Goal: Obtain resource: Obtain resource

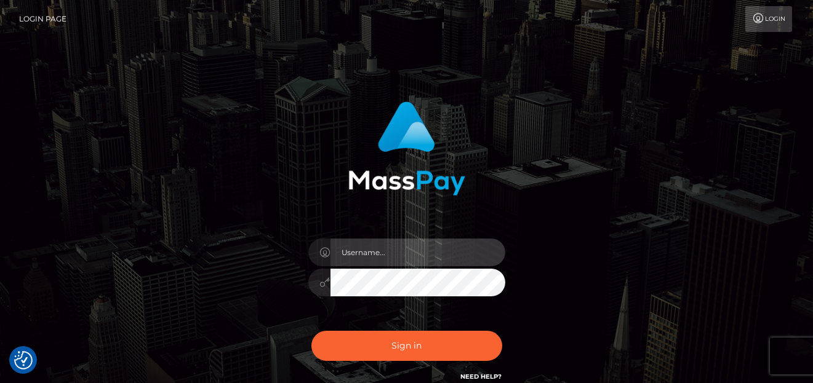
type input "denise"
click at [81, 268] on div "denise Sign in" at bounding box center [406, 248] width 701 height 313
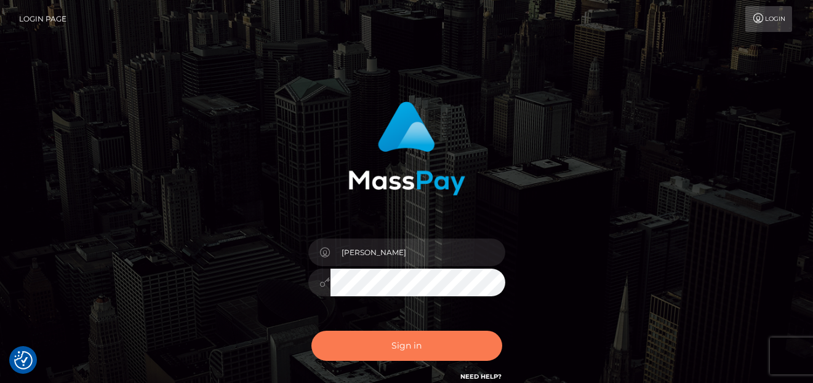
click at [360, 338] on button "Sign in" at bounding box center [406, 346] width 191 height 30
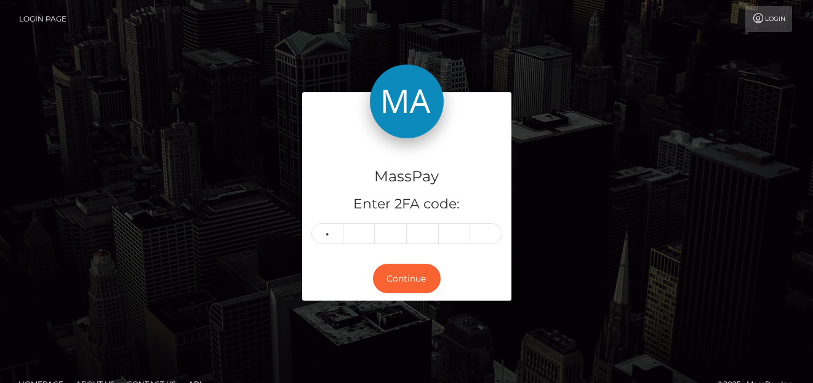
type input "3"
type input "4"
type input "2"
type input "3"
type input "8"
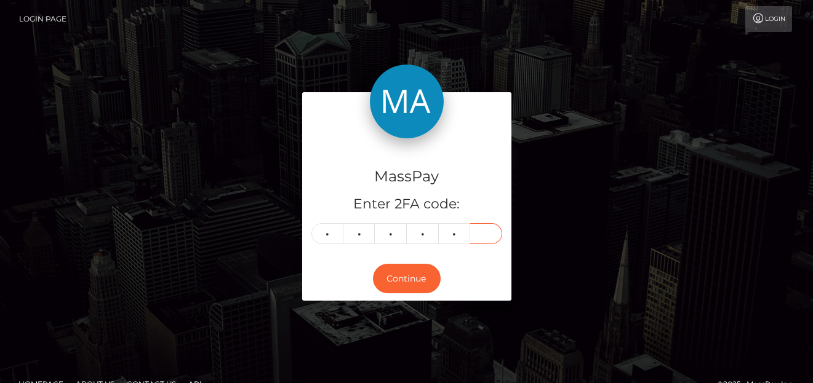
type input "3"
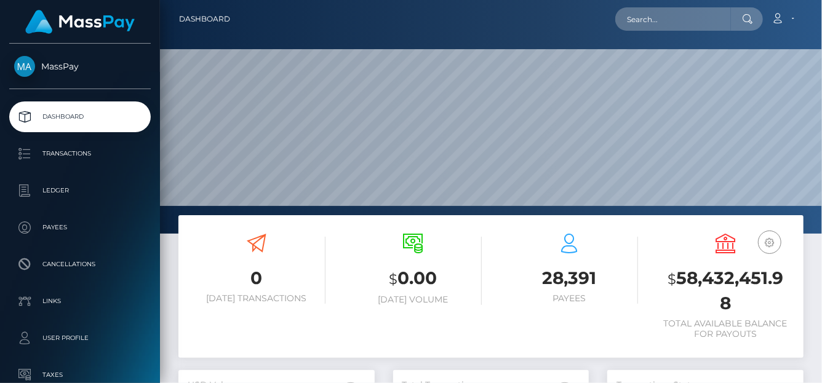
scroll to position [218, 196]
click at [673, 28] on input "text" at bounding box center [673, 18] width 116 height 23
paste input "[EMAIL_ADDRESS][DOMAIN_NAME]"
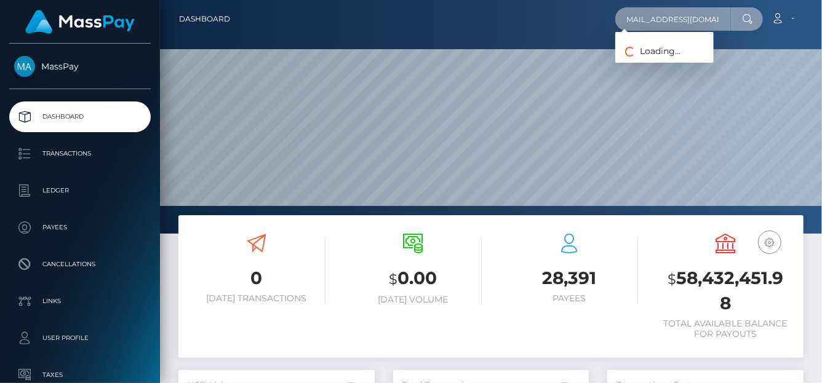
type input "[EMAIL_ADDRESS][DOMAIN_NAME]"
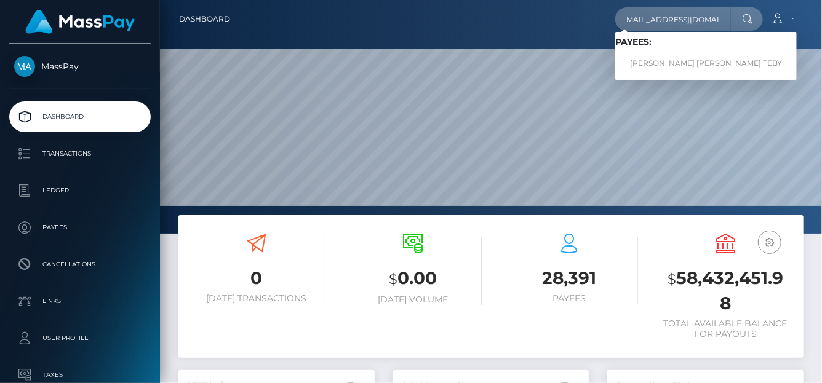
scroll to position [0, 0]
click at [666, 66] on link "[PERSON_NAME] [PERSON_NAME] TEBY" at bounding box center [705, 63] width 181 height 23
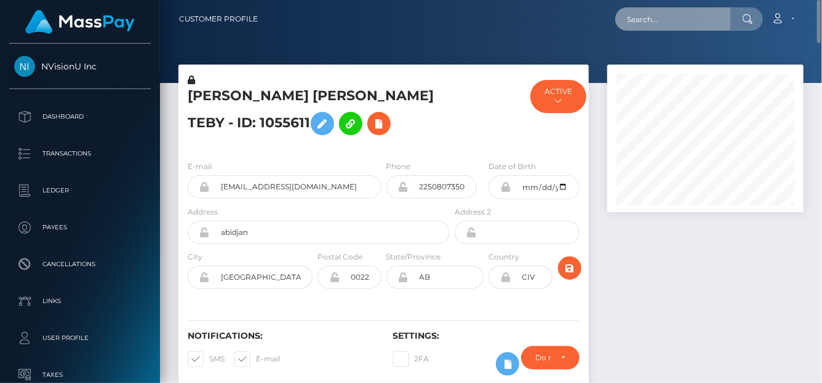
click at [659, 28] on input "text" at bounding box center [673, 18] width 116 height 23
paste input "8491949"
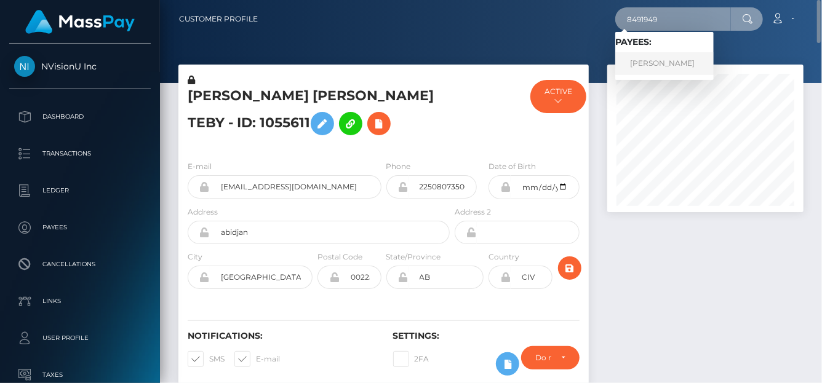
type input "8491949"
click at [657, 57] on link "Vijayashree T r" at bounding box center [664, 63] width 98 height 23
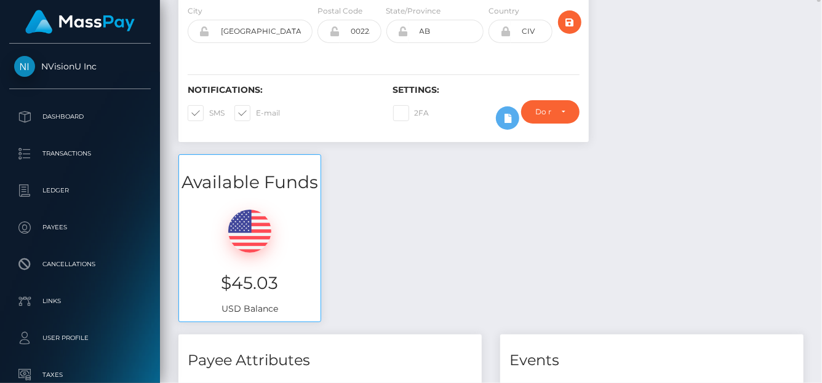
scroll to position [308, 0]
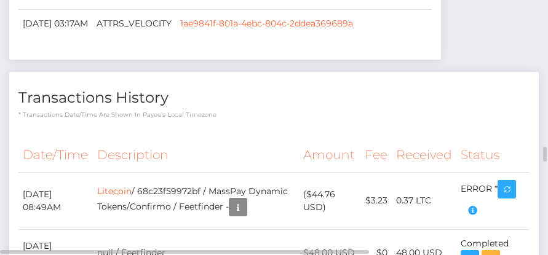
scroll to position [614957, 614947]
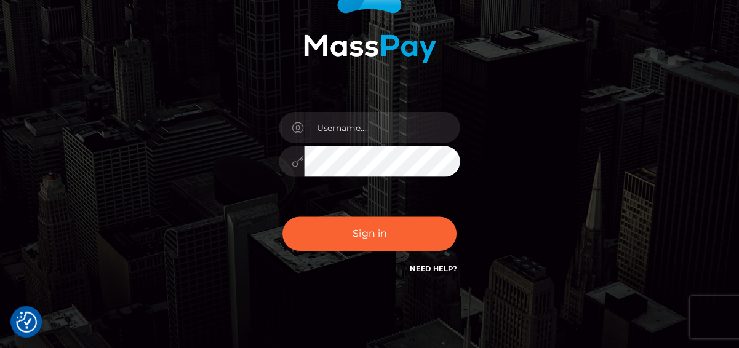
scroll to position [140, 0]
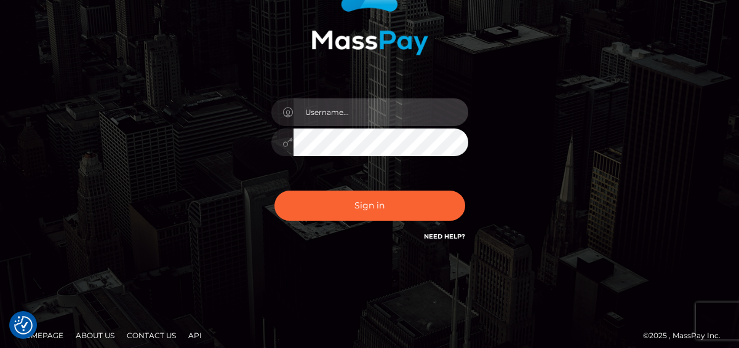
type input "[PERSON_NAME]"
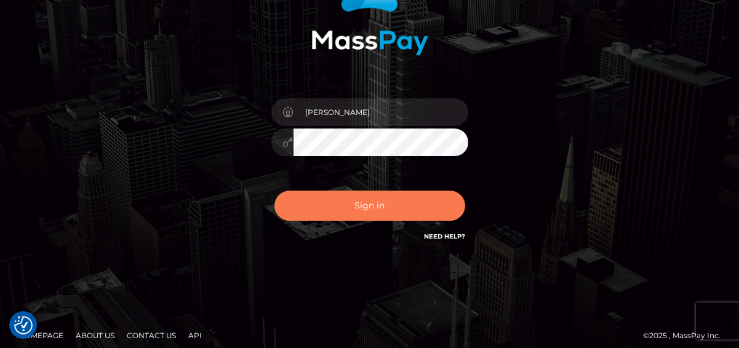
drag, startPoint x: 376, startPoint y: 20, endPoint x: 381, endPoint y: 213, distance: 193.8
click at [381, 213] on button "Sign in" at bounding box center [369, 206] width 191 height 30
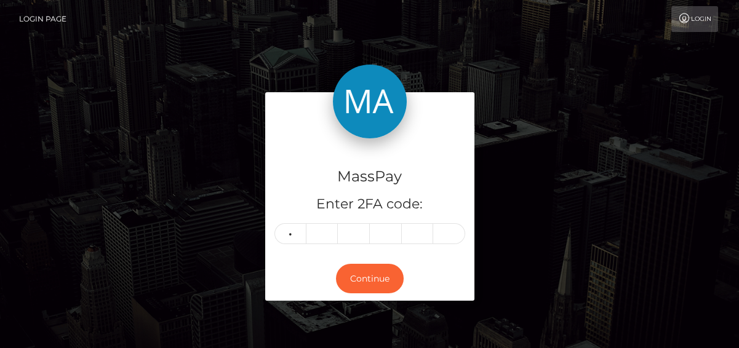
type input "0"
type input "1"
type input "2"
type input "7"
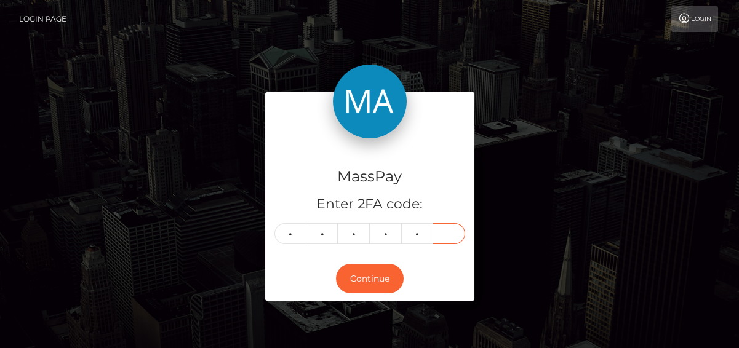
type input "1"
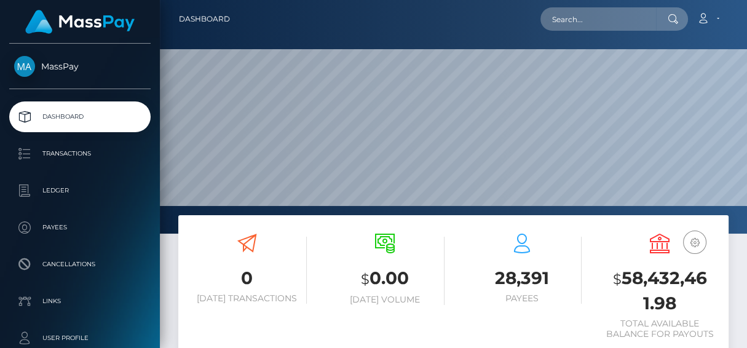
scroll to position [218, 171]
click at [590, 15] on input "text" at bounding box center [599, 18] width 116 height 23
paste input "kimphuong1979py@gmail.com"
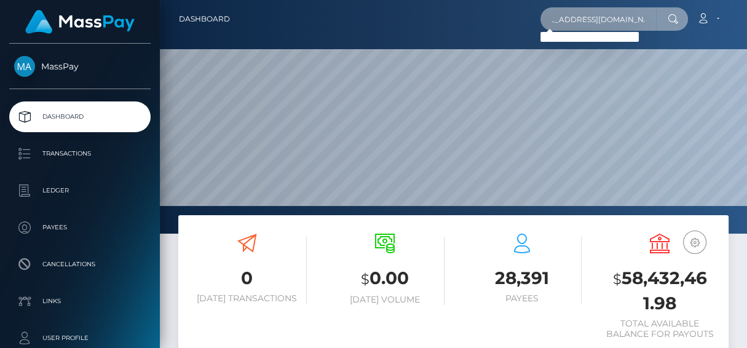
type input "kimphuong1979py@gmail.com"
click at [560, 19] on input "kimphuong1979py@gmail.com" at bounding box center [599, 18] width 116 height 23
drag, startPoint x: 553, startPoint y: 22, endPoint x: 738, endPoint y: 6, distance: 185.2
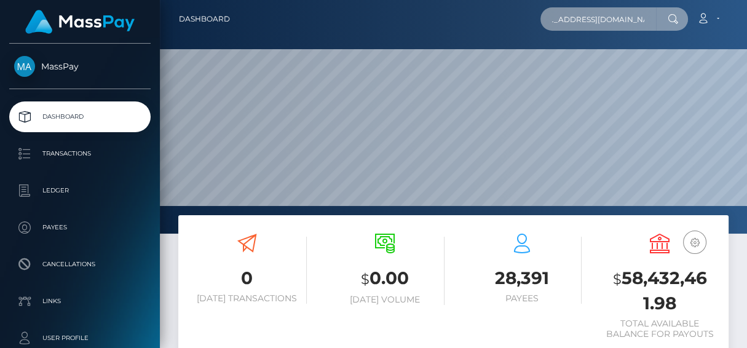
click at [742, 3] on nav "Dashboard kimphuong1979py@gmail.com Loading... Loading..." at bounding box center [453, 19] width 587 height 38
paste input "Lethikimphuongmhmedia@"
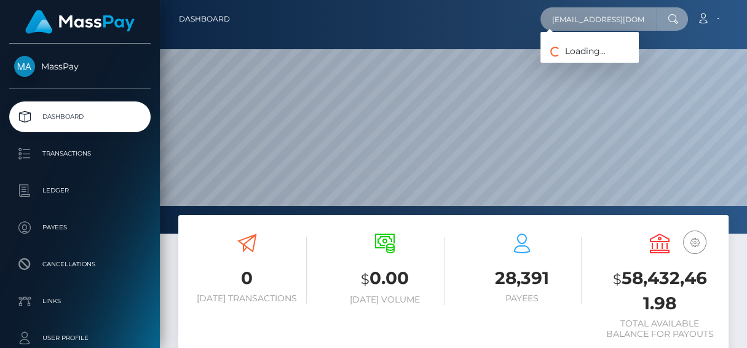
click at [552, 20] on input "Lethikimphuongmhmedia@gmail.com" at bounding box center [599, 18] width 116 height 23
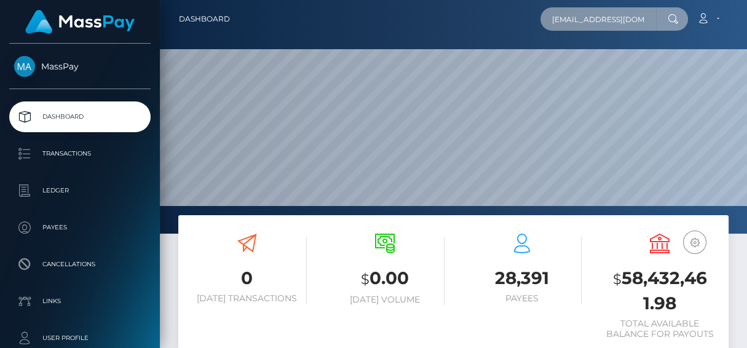
scroll to position [0, 55]
drag, startPoint x: 559, startPoint y: 23, endPoint x: 742, endPoint y: 41, distance: 184.1
click at [744, 40] on div "Dashboard Lethikimphuongmhmedia@gmail.com Loading... Loading... 0" at bounding box center [453, 174] width 587 height 348
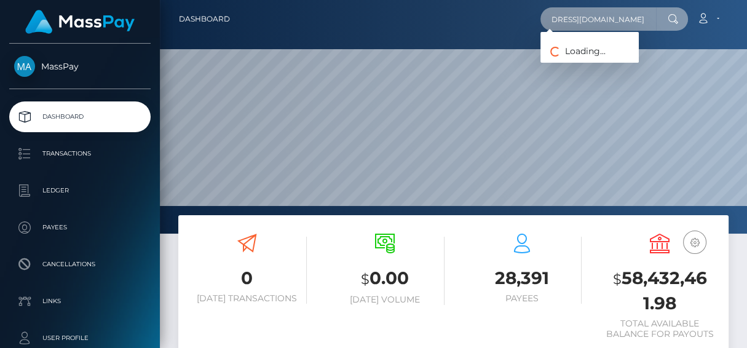
drag, startPoint x: 549, startPoint y: 22, endPoint x: 617, endPoint y: 4, distance: 70.7
click at [549, 21] on input "Lethikimphuongmhmedia@gmail.com" at bounding box center [599, 18] width 116 height 23
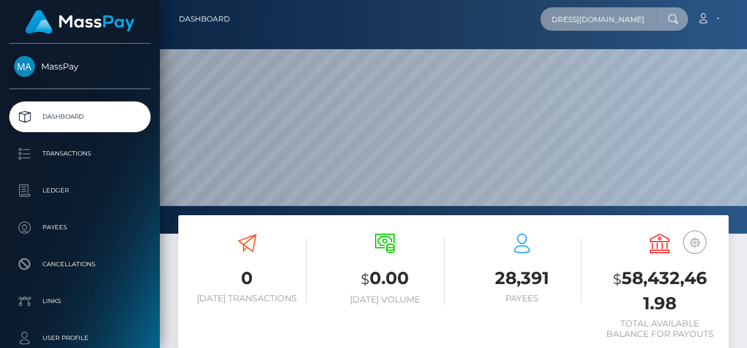
scroll to position [0, 0]
drag, startPoint x: 654, startPoint y: 22, endPoint x: 506, endPoint y: 24, distance: 147.6
click at [506, 24] on div "Lethikimphuongmhmedia@gmail.com Loading... Loading... Account Edit Profile Logo…" at bounding box center [484, 19] width 488 height 26
click at [563, 23] on input "Lethikimphuongmhmedia@gmail.com" at bounding box center [599, 18] width 116 height 23
drag, startPoint x: 554, startPoint y: 21, endPoint x: 738, endPoint y: 26, distance: 184.6
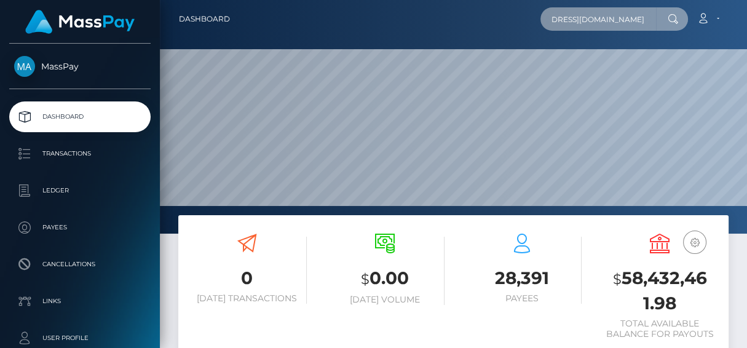
click at [738, 26] on nav "Dashboard Lethikimphuongmhmedia@gmail.com Loading... Loading..." at bounding box center [453, 19] width 587 height 38
paste input "hannahcarracedo"
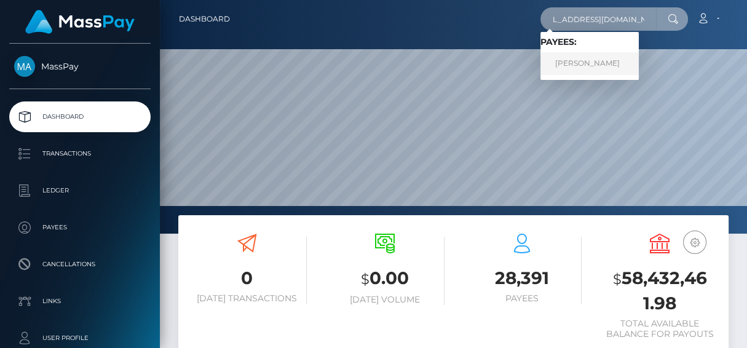
type input "hannahcarracedo@gmail.com"
click at [576, 70] on link "Hannah Carracedo" at bounding box center [590, 63] width 98 height 23
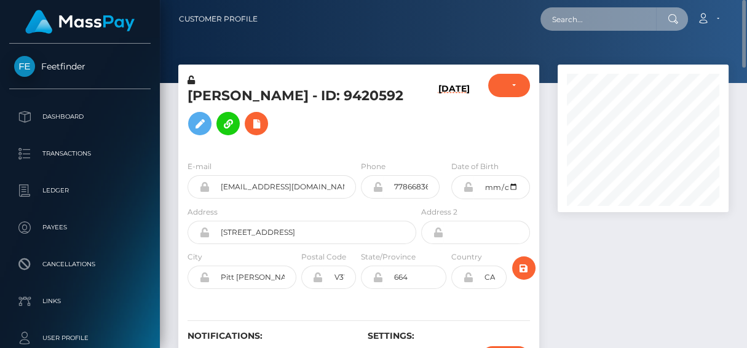
click at [557, 23] on input "text" at bounding box center [599, 18] width 116 height 23
paste input "[PERSON_NAME][EMAIL_ADDRESS][DOMAIN_NAME]"
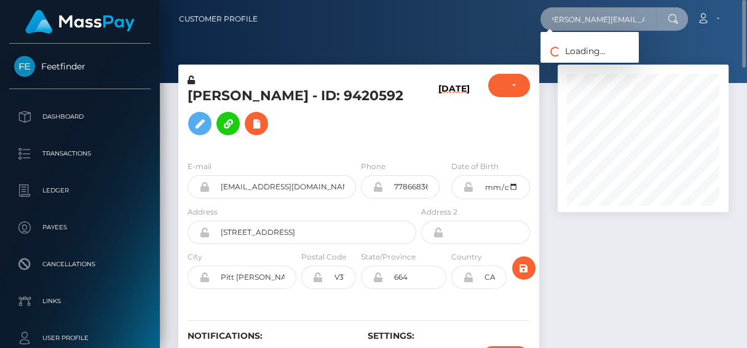
type input "[PERSON_NAME][EMAIL_ADDRESS][DOMAIN_NAME]"
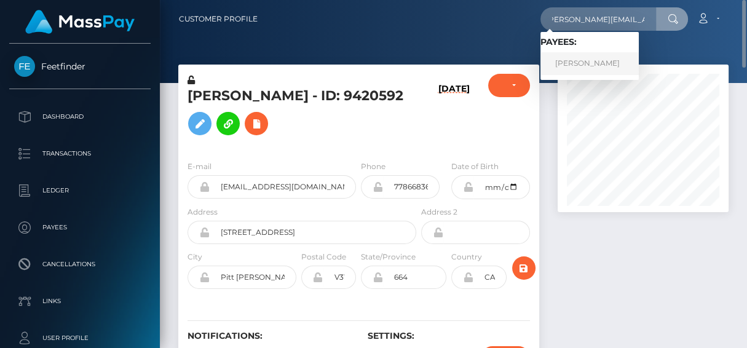
scroll to position [0, 0]
click at [579, 62] on link "[PERSON_NAME]" at bounding box center [590, 63] width 98 height 23
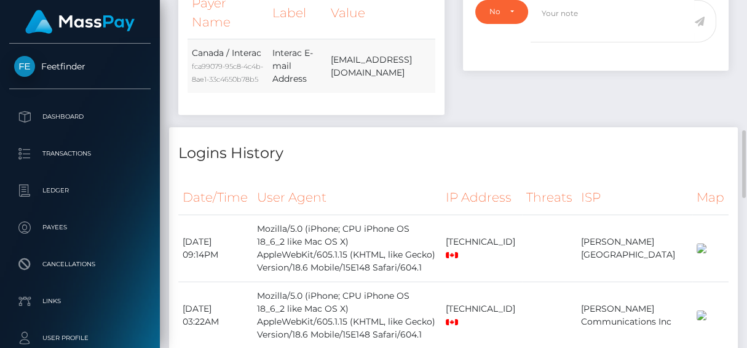
scroll to position [728, 0]
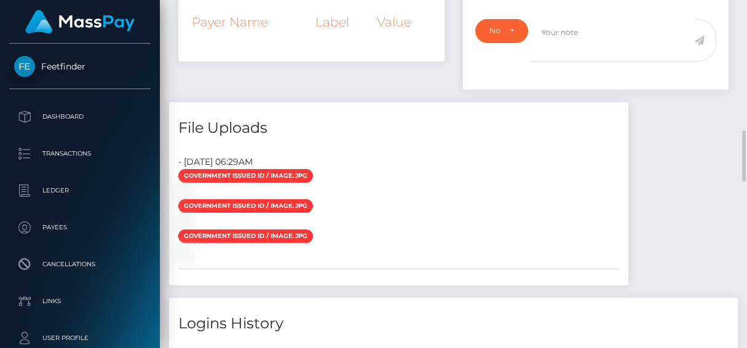
scroll to position [560, 0]
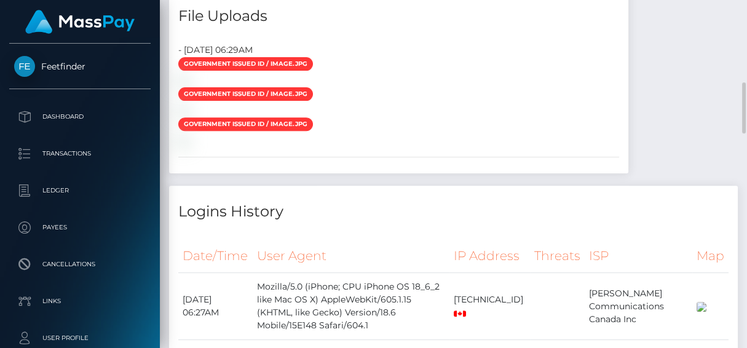
drag, startPoint x: 730, startPoint y: 3, endPoint x: 481, endPoint y: 168, distance: 298.2
click at [481, 87] on div at bounding box center [398, 80] width 459 height 13
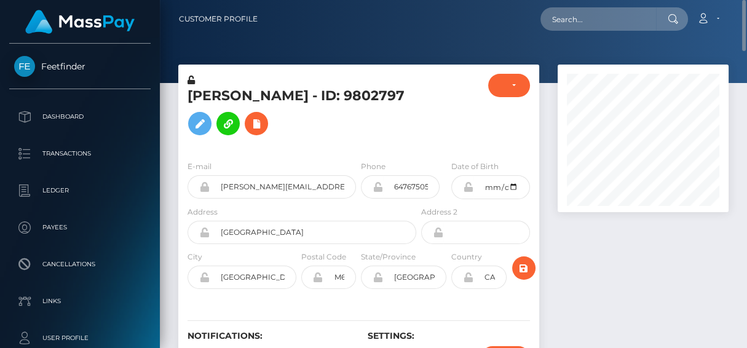
scroll to position [0, 0]
click at [567, 28] on input "text" at bounding box center [599, 18] width 116 height 23
paste input "[EMAIL_ADDRESS][DOMAIN_NAME]"
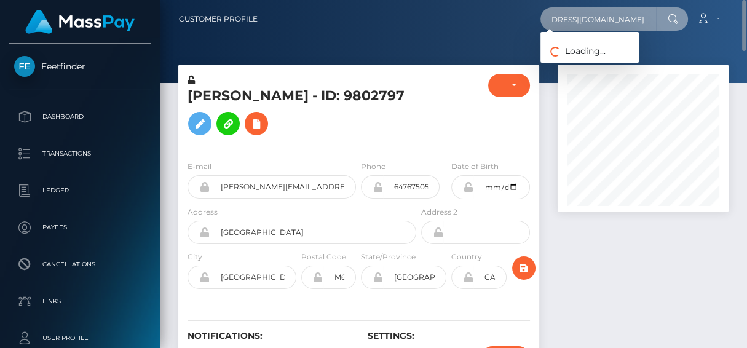
type input "[EMAIL_ADDRESS][DOMAIN_NAME]"
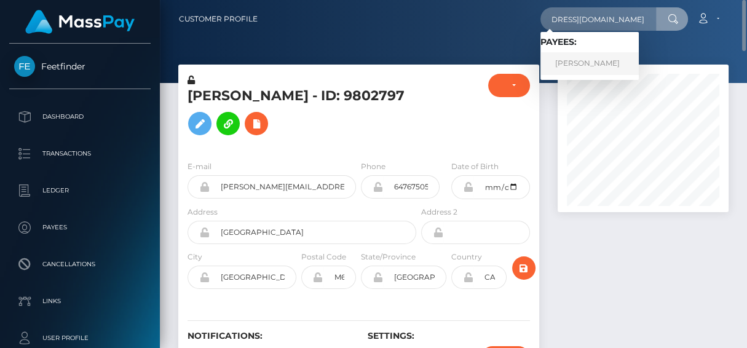
click at [572, 67] on link "[PERSON_NAME]" at bounding box center [590, 63] width 98 height 23
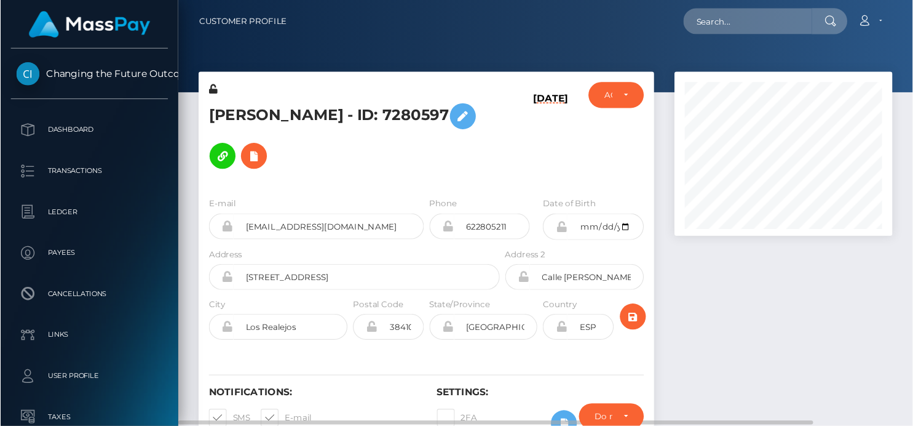
scroll to position [148, 226]
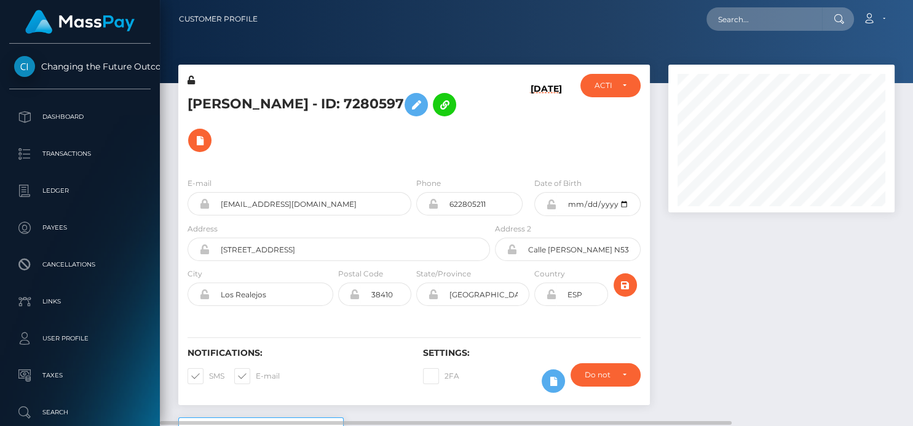
drag, startPoint x: 732, startPoint y: 0, endPoint x: 677, endPoint y: 271, distance: 276.9
click at [677, 276] on div at bounding box center [781, 241] width 245 height 352
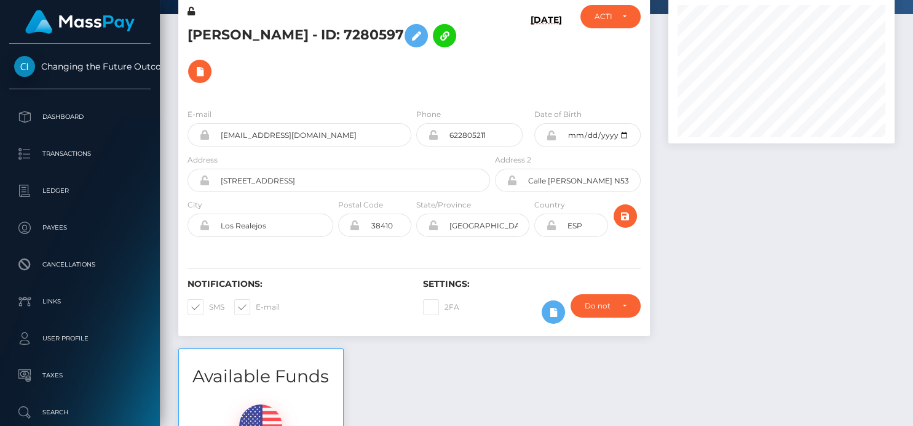
scroll to position [0, 0]
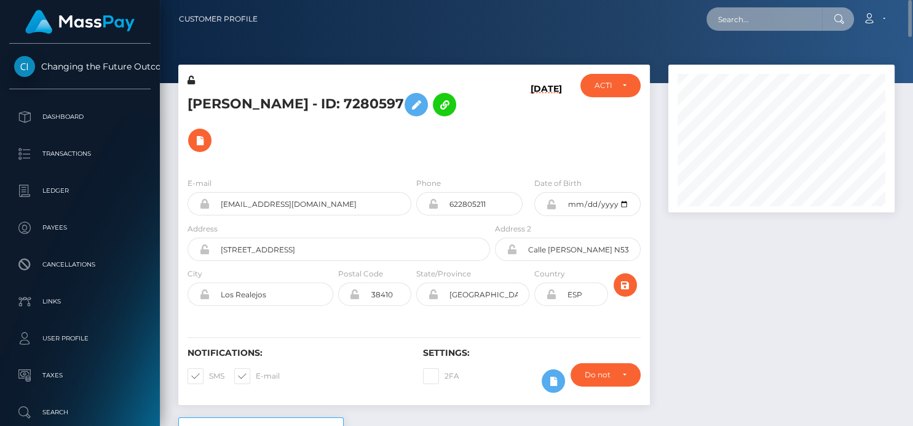
click at [747, 23] on input "text" at bounding box center [765, 18] width 116 height 23
paste input "[EMAIL_ADDRESS][DOMAIN_NAME]"
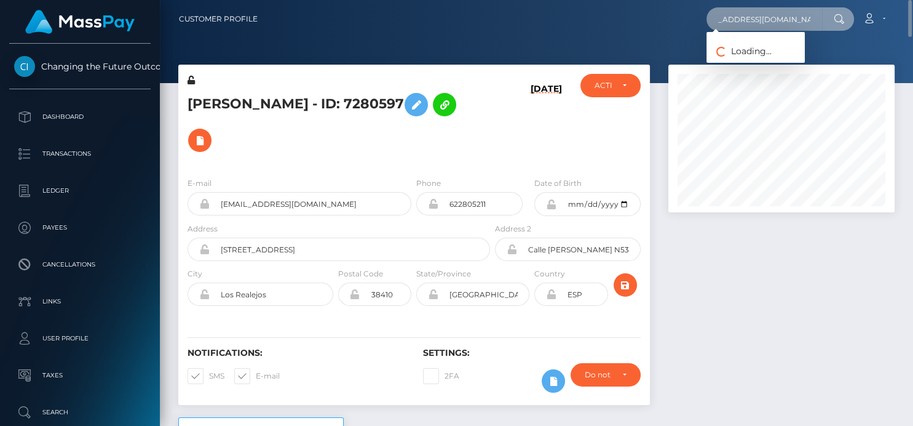
type input "[EMAIL_ADDRESS][DOMAIN_NAME]"
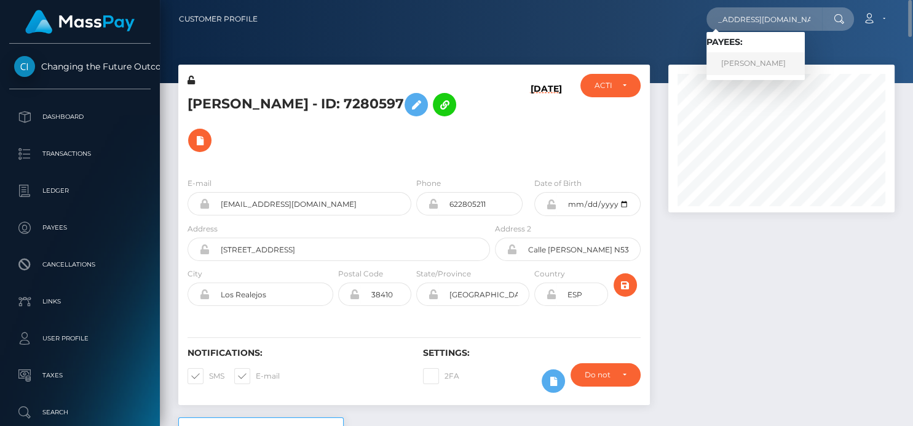
click at [747, 63] on link "[PERSON_NAME]" at bounding box center [756, 63] width 98 height 23
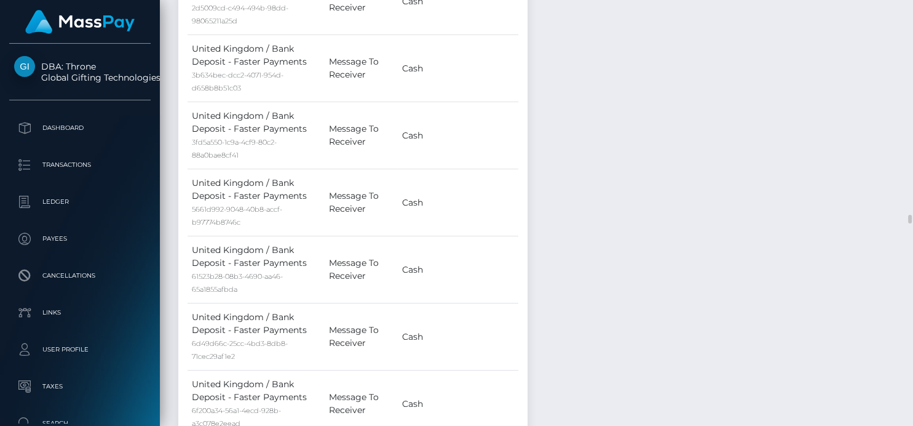
scroll to position [4172, 0]
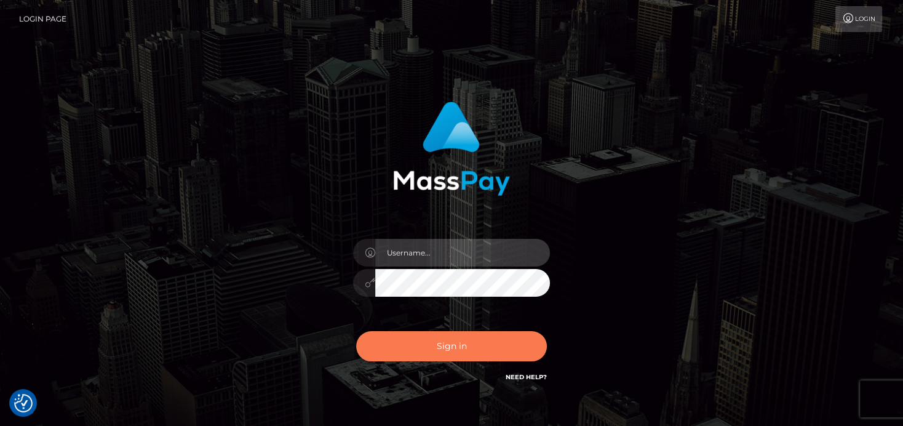
type input "[PERSON_NAME]"
drag, startPoint x: 410, startPoint y: 354, endPoint x: 406, endPoint y: 348, distance: 7.0
click at [410, 354] on button "Sign in" at bounding box center [451, 346] width 191 height 30
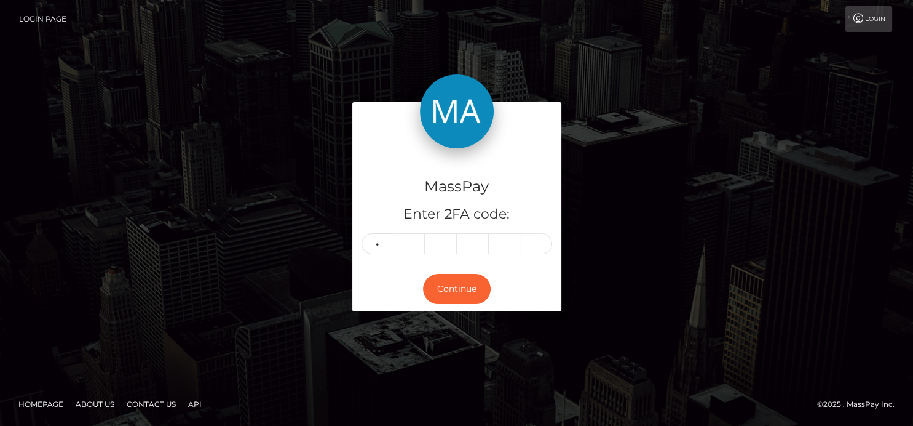
type input "3"
type input "4"
type input "6"
type input "9"
type input "6"
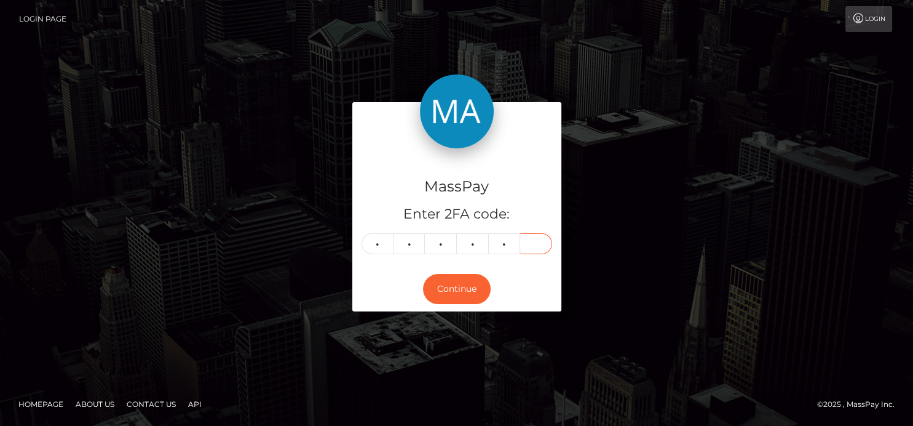
type input "2"
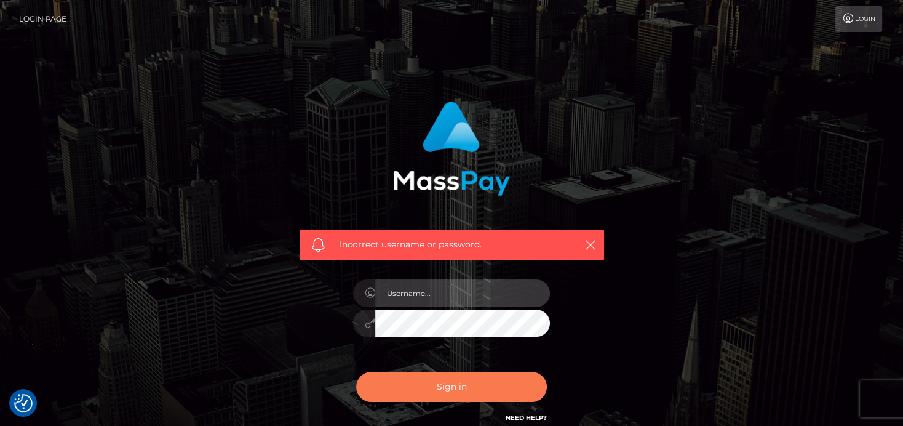
type input "[PERSON_NAME]"
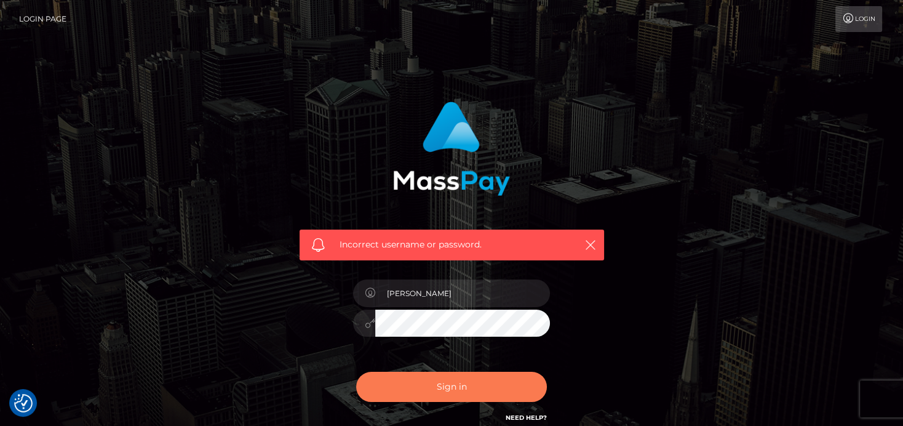
click at [507, 391] on button "Sign in" at bounding box center [451, 387] width 191 height 30
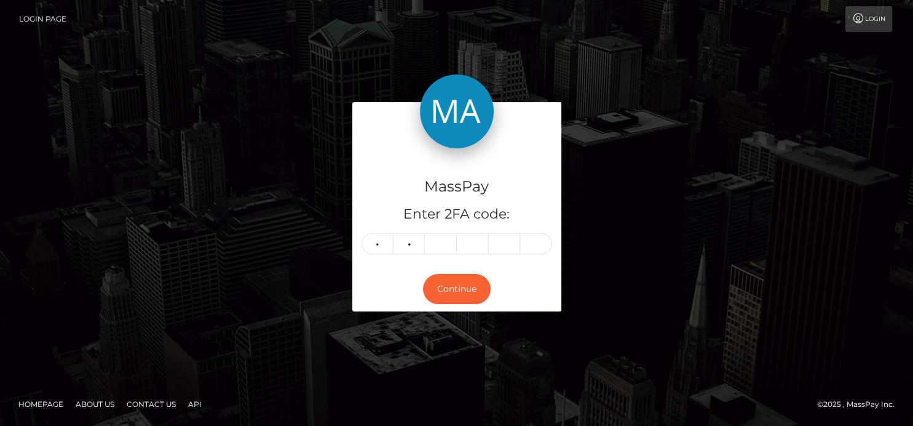
type input "0"
type input "9"
type input "2"
type input "0"
type input "1"
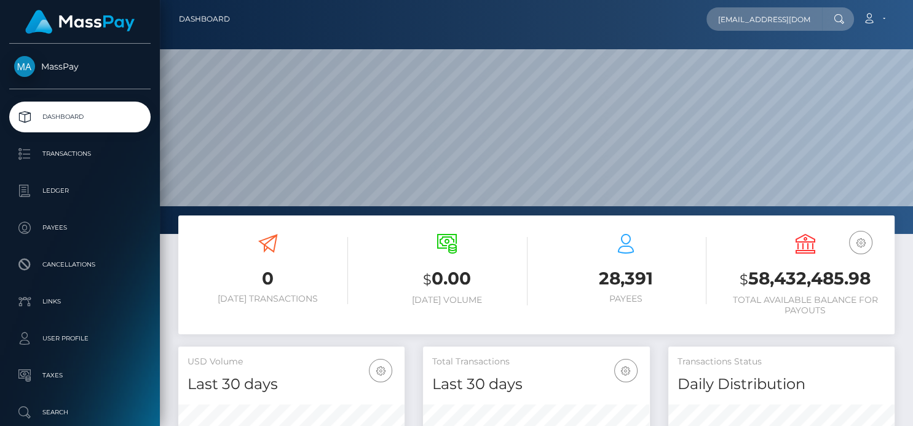
type input "[EMAIL_ADDRESS][DOMAIN_NAME]"
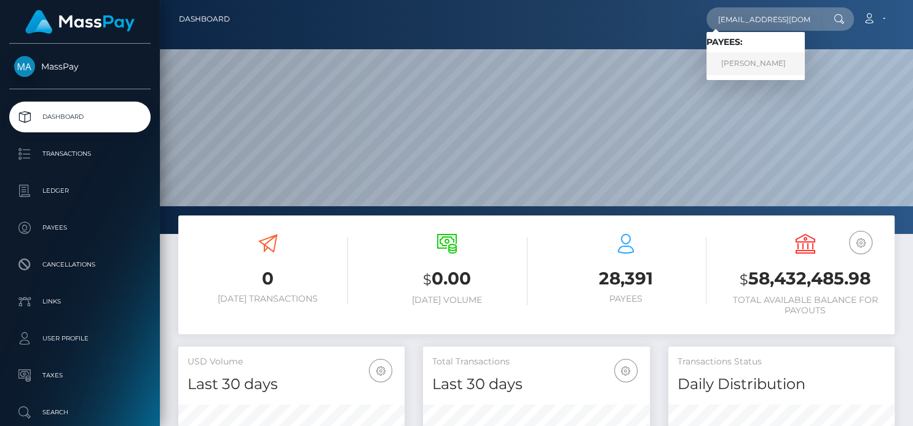
click at [721, 65] on link "Dalila Russo" at bounding box center [756, 63] width 98 height 23
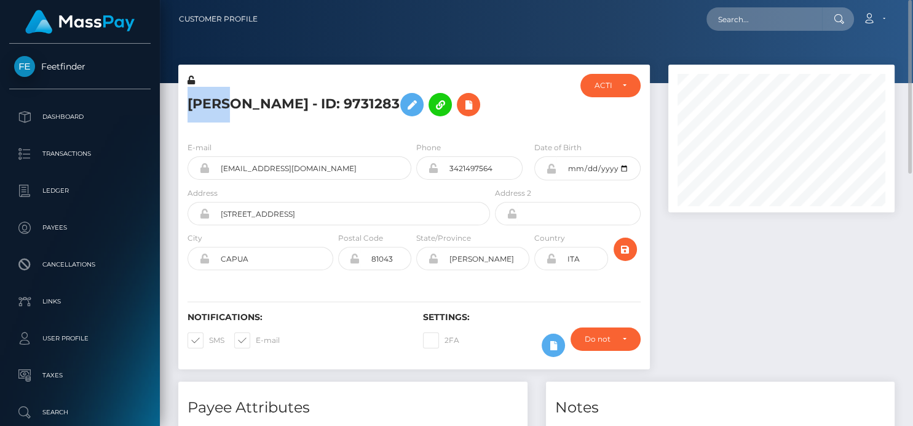
drag, startPoint x: 222, startPoint y: 105, endPoint x: 201, endPoint y: 95, distance: 23.4
click at [191, 96] on h5 "Dalila Russo - ID: 9731283" at bounding box center [336, 105] width 296 height 36
click at [461, 105] on icon at bounding box center [468, 104] width 15 height 15
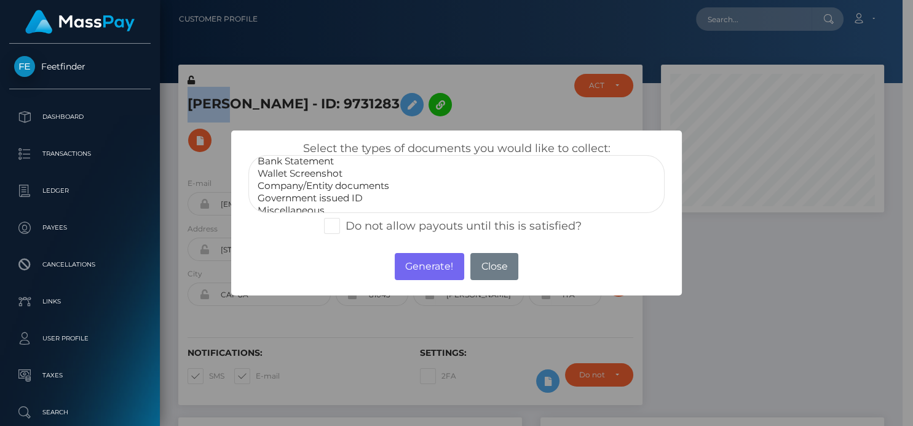
scroll to position [23, 0]
select select "Government issued ID"
click at [326, 188] on option "Government issued ID" at bounding box center [456, 191] width 400 height 12
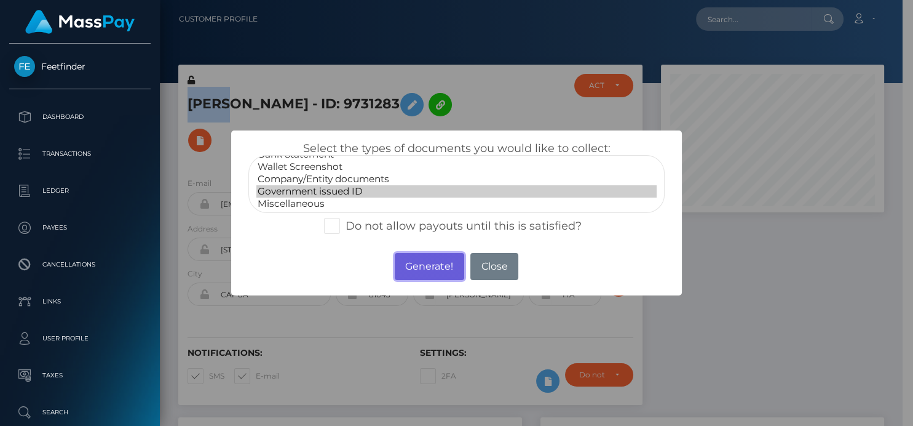
click at [426, 261] on button "Generate!" at bounding box center [430, 266] width 70 height 27
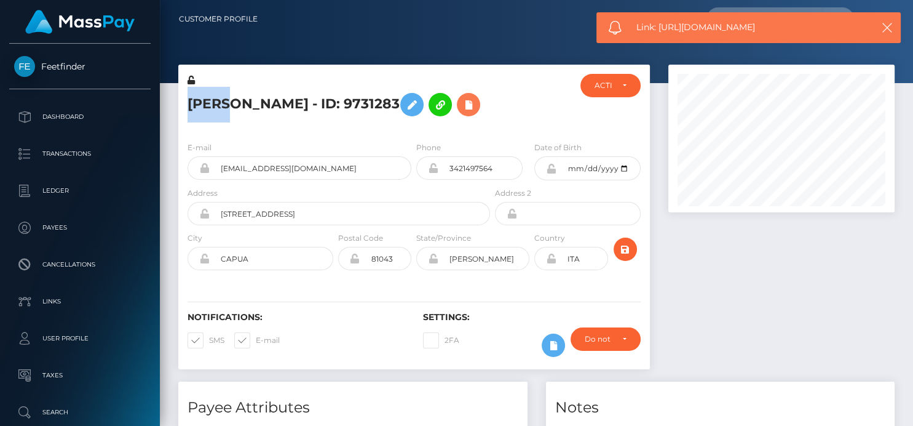
scroll to position [148, 226]
drag, startPoint x: 786, startPoint y: 25, endPoint x: 660, endPoint y: 33, distance: 126.3
click at [660, 33] on span "Link: https://l.maspay.io/lkaDG" at bounding box center [749, 27] width 225 height 13
copy span "https://l.maspay.io/lkaDG"
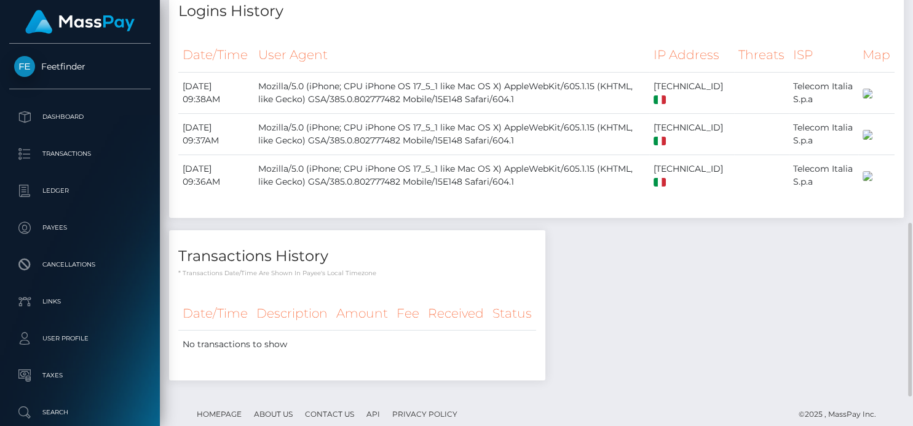
scroll to position [620, 0]
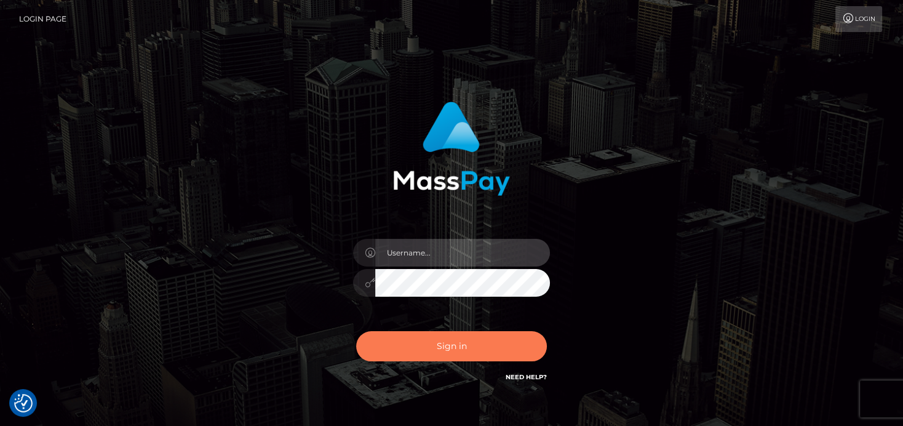
type input "[PERSON_NAME]"
click at [451, 349] on button "Sign in" at bounding box center [451, 346] width 191 height 30
type input "[PERSON_NAME]"
click at [452, 340] on button "Sign in" at bounding box center [451, 346] width 191 height 30
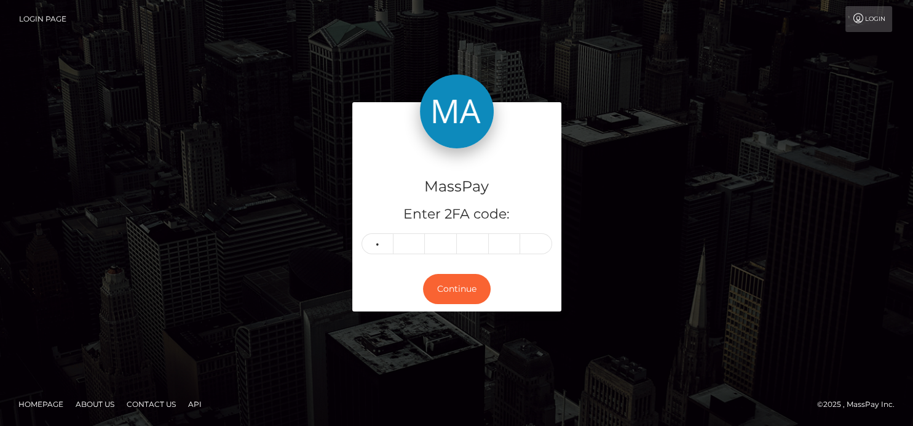
type input "0"
type input "9"
type input "1"
type input "5"
type input "2"
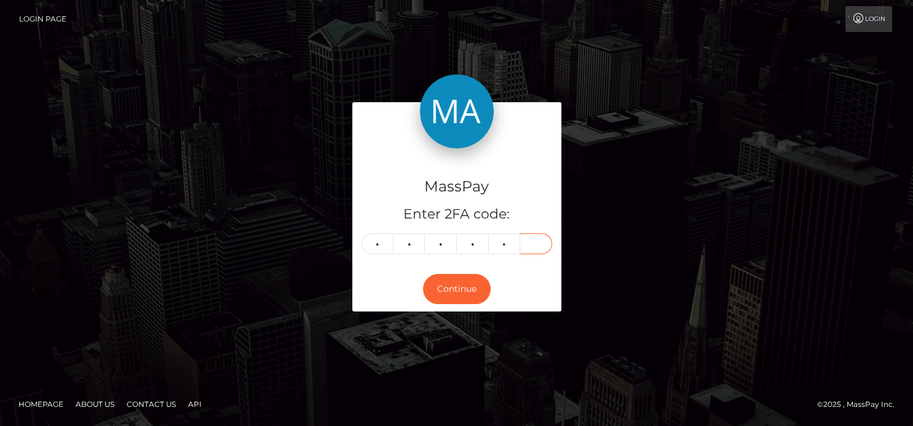
type input "6"
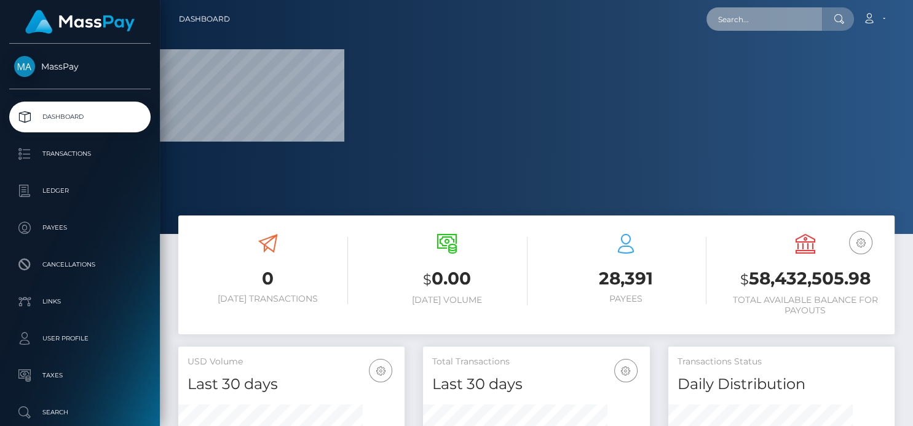
drag, startPoint x: 747, startPoint y: 28, endPoint x: 743, endPoint y: 22, distance: 7.2
click at [746, 26] on input "text" at bounding box center [765, 18] width 116 height 23
paste input "any new anti virus that might be blocking zscaler?"
type input "any new anti virus that might be blocking zscaler?"
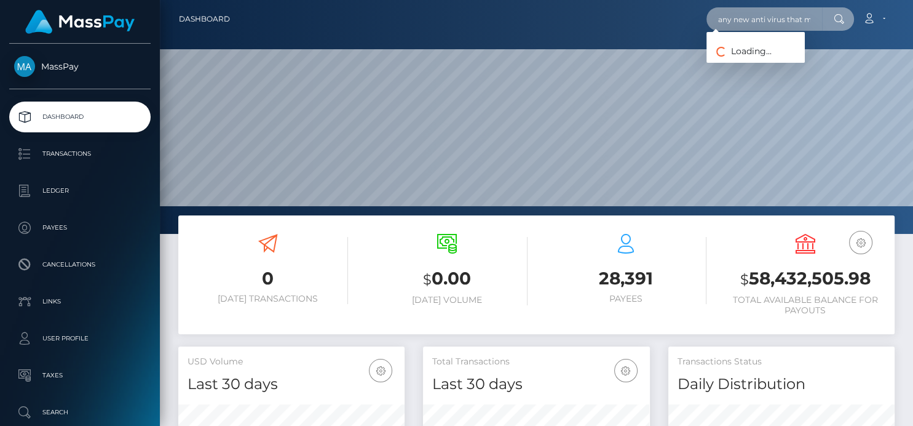
scroll to position [218, 226]
click at [723, 18] on input "any new anti virus that might be blocking zscaler?" at bounding box center [765, 18] width 116 height 23
drag, startPoint x: 712, startPoint y: 17, endPoint x: 912, endPoint y: 23, distance: 200.6
click at [902, 23] on nav "Dashboard any new anti virus that might be blocking zscaler? Loading... Loading…" at bounding box center [537, 19] width 754 height 38
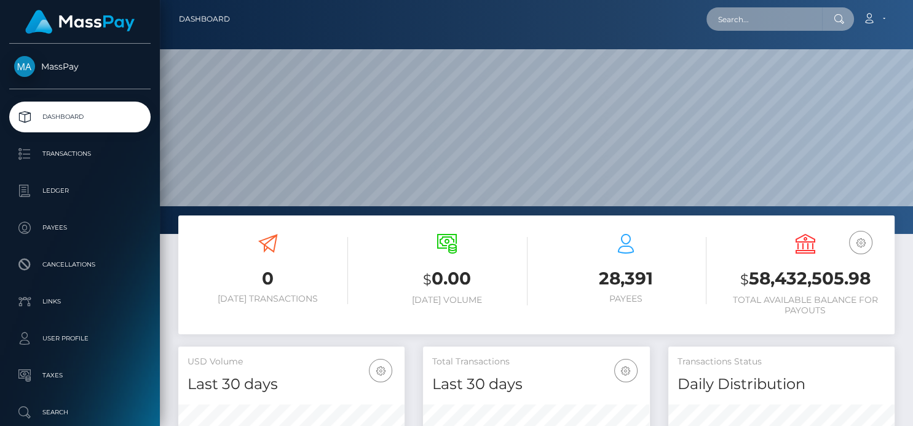
type input "\"
paste input "[EMAIL_ADDRESS][DOMAIN_NAME]"
type input "[EMAIL_ADDRESS][DOMAIN_NAME]"
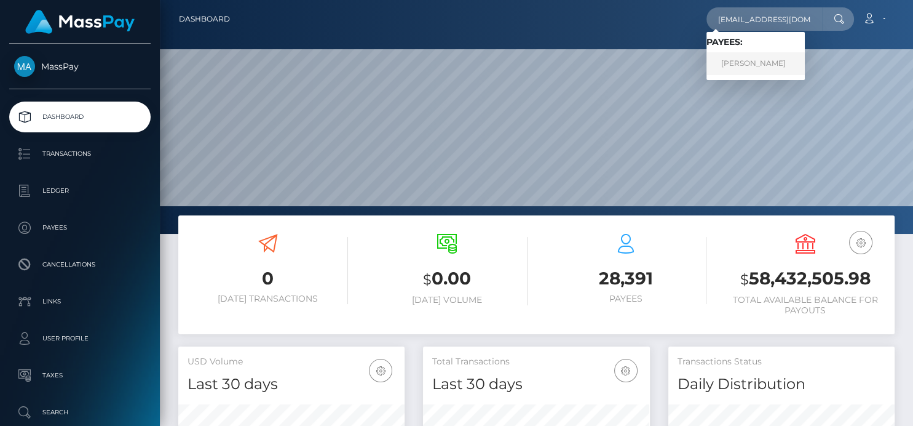
click at [740, 60] on link "[PERSON_NAME]" at bounding box center [756, 63] width 98 height 23
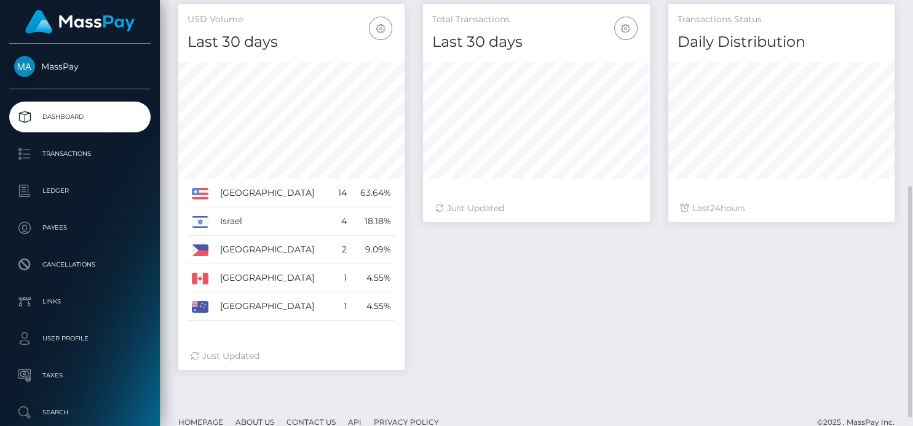
scroll to position [358, 0]
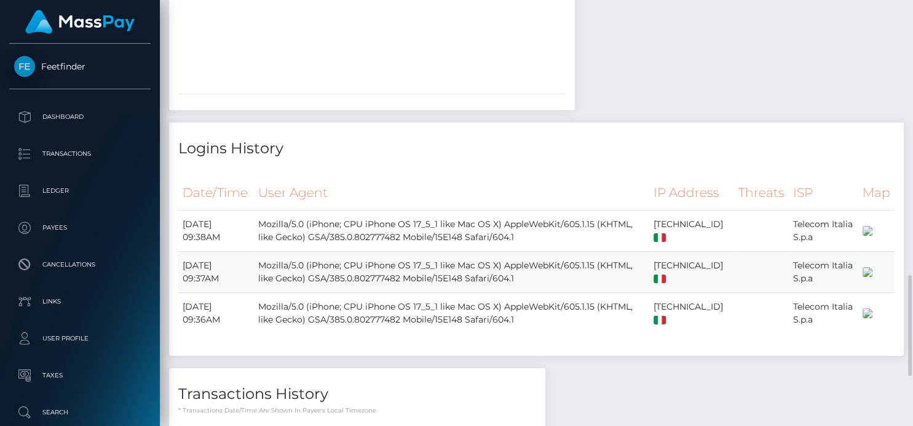
scroll to position [1374, 0]
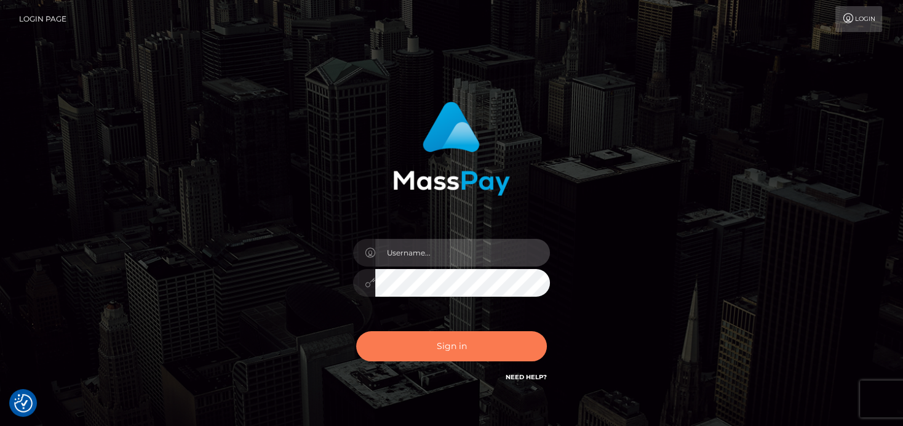
type input "[PERSON_NAME]"
click at [402, 345] on button "Sign in" at bounding box center [451, 346] width 191 height 30
type input "[PERSON_NAME]"
click at [402, 345] on button "Sign in" at bounding box center [451, 346] width 191 height 30
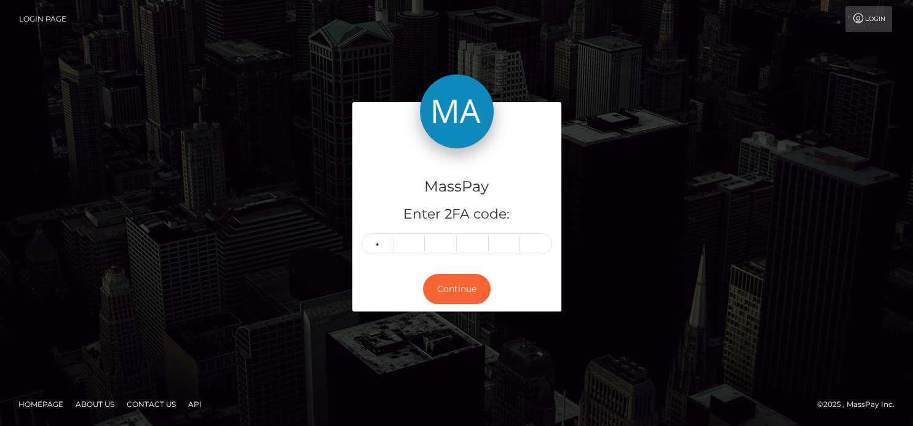
type input "2"
type input "6"
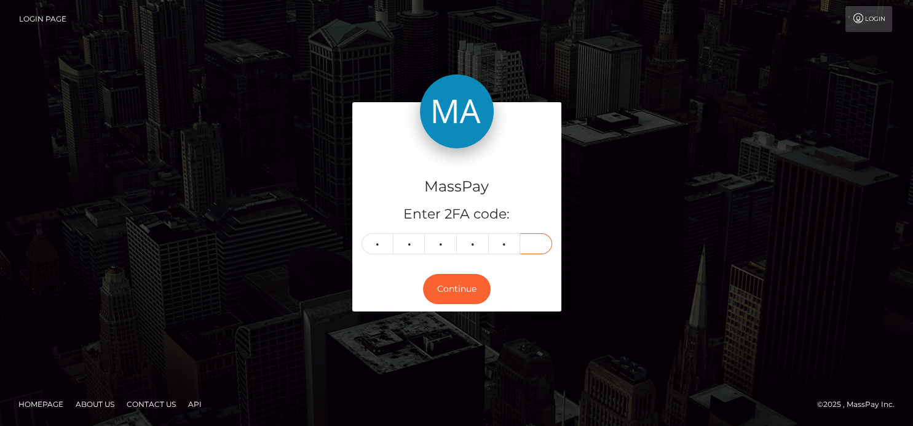
type input "1"
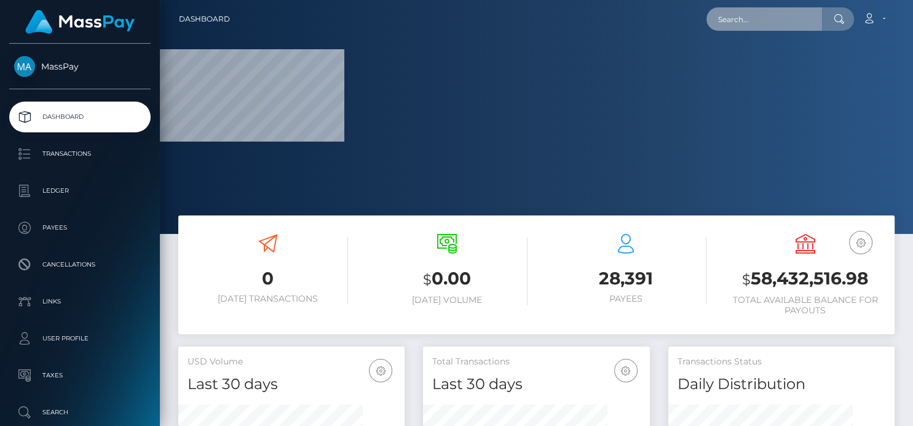
click at [726, 23] on input "text" at bounding box center [765, 18] width 116 height 23
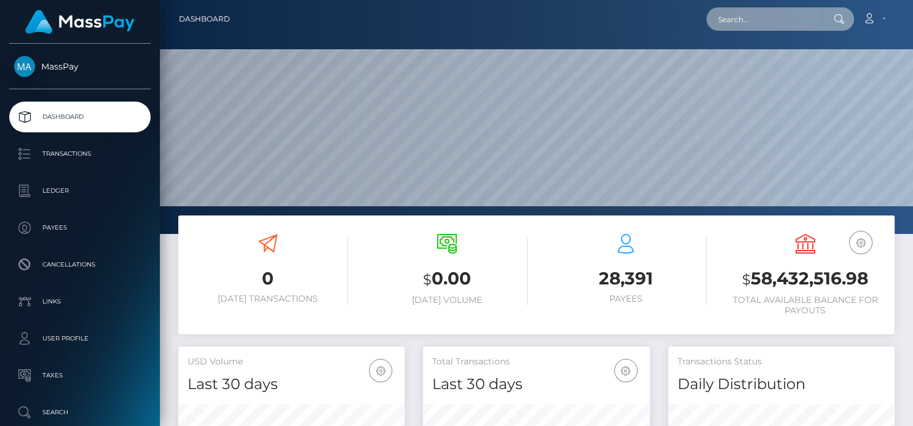
scroll to position [218, 226]
paste input "tanson@blockgencorp.com"
type input "tanson@blockgencorp.com"
